Goal: Communication & Community: Answer question/provide support

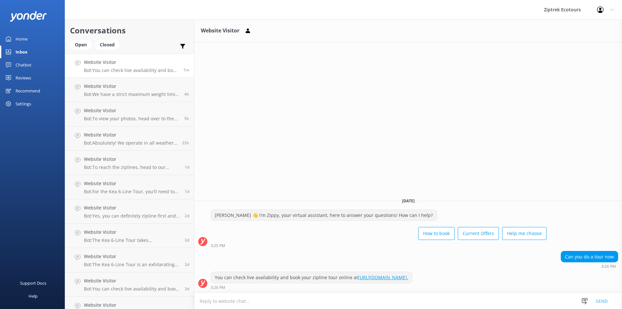
click at [412, 305] on textarea at bounding box center [408, 301] width 428 height 16
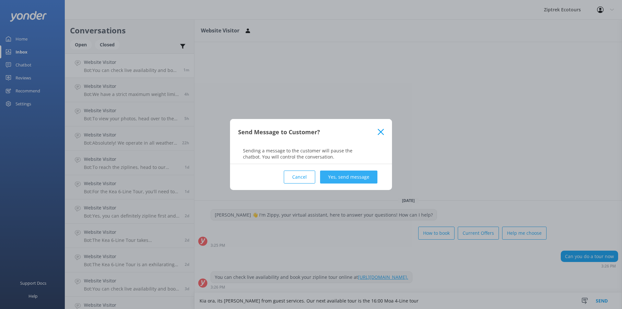
type textarea "Kia ora, its [PERSON_NAME] from guest services. Our next available tour is the …"
click at [371, 180] on button "Yes, send message" at bounding box center [348, 176] width 57 height 13
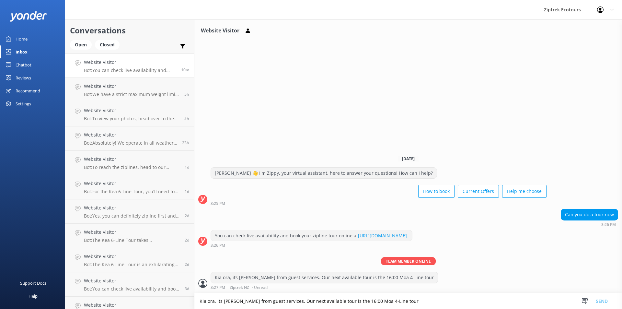
click at [357, 58] on div "Website Visitor [DATE] [PERSON_NAME] 👋 I'm Zippy, your virtual assistant, here …" at bounding box center [408, 163] width 428 height 289
click at [36, 81] on link "Reviews" at bounding box center [32, 77] width 65 height 13
